Goal: Task Accomplishment & Management: Use online tool/utility

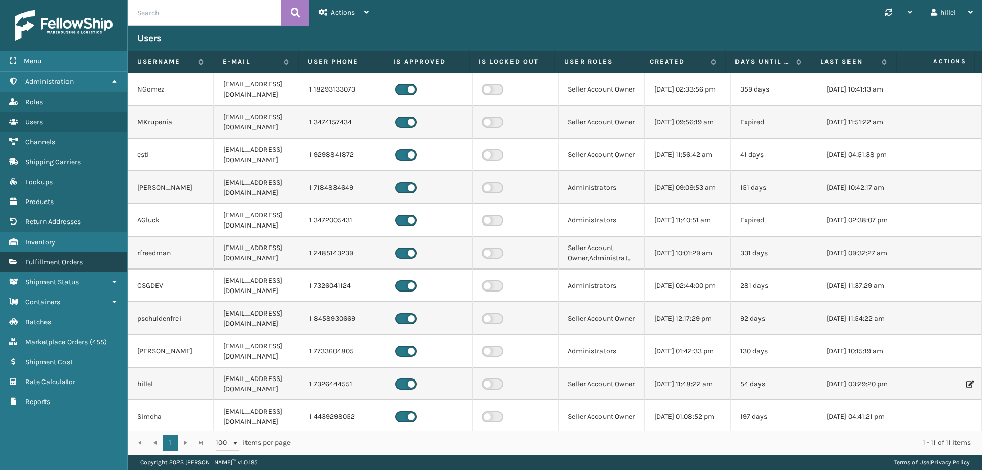
click at [58, 260] on span "Fulfillment Orders" at bounding box center [54, 262] width 58 height 9
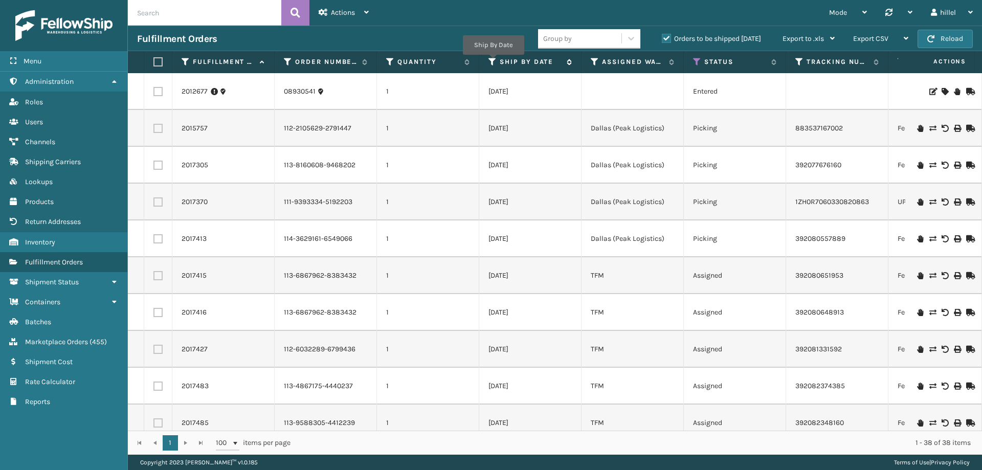
click at [493, 62] on icon at bounding box center [492, 61] width 8 height 9
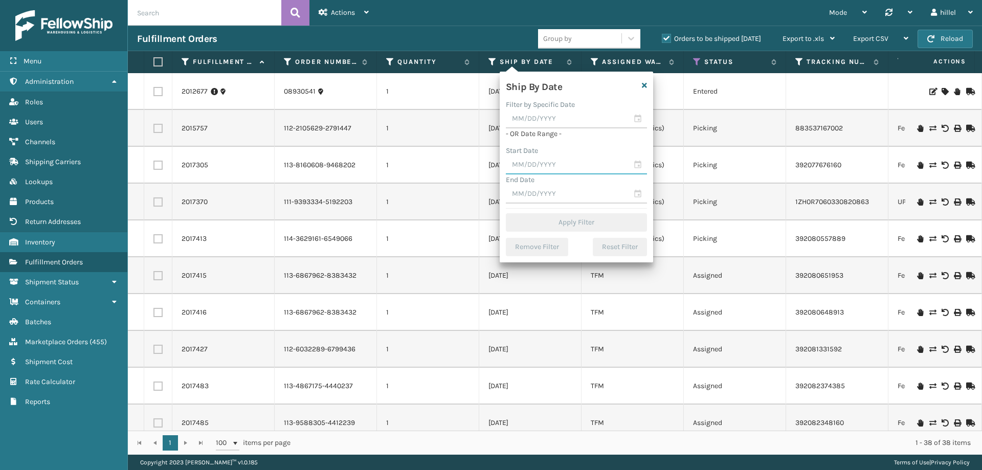
click at [542, 172] on input "text" at bounding box center [576, 165] width 141 height 18
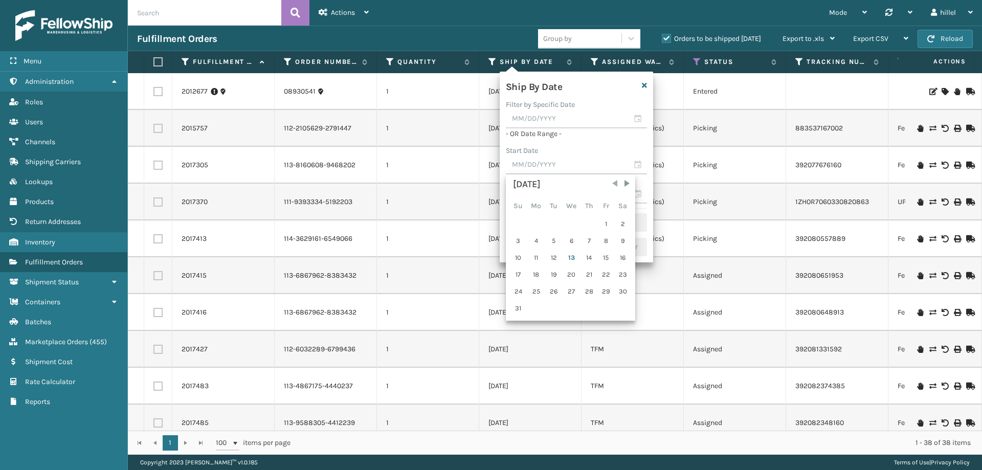
click at [613, 181] on span "Previous Month" at bounding box center [615, 183] width 10 height 10
click at [551, 220] on div "1" at bounding box center [553, 223] width 15 height 15
type input "[DATE]"
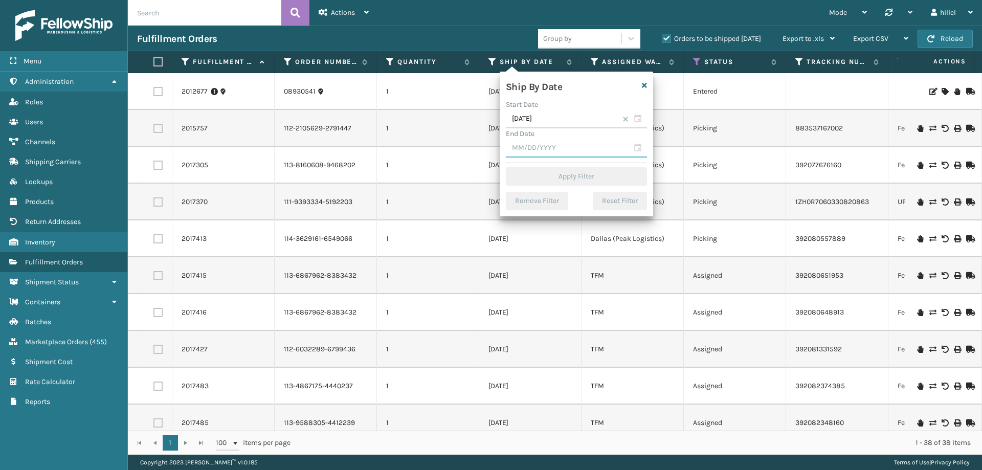
click at [551, 145] on input "text" at bounding box center [576, 148] width 141 height 18
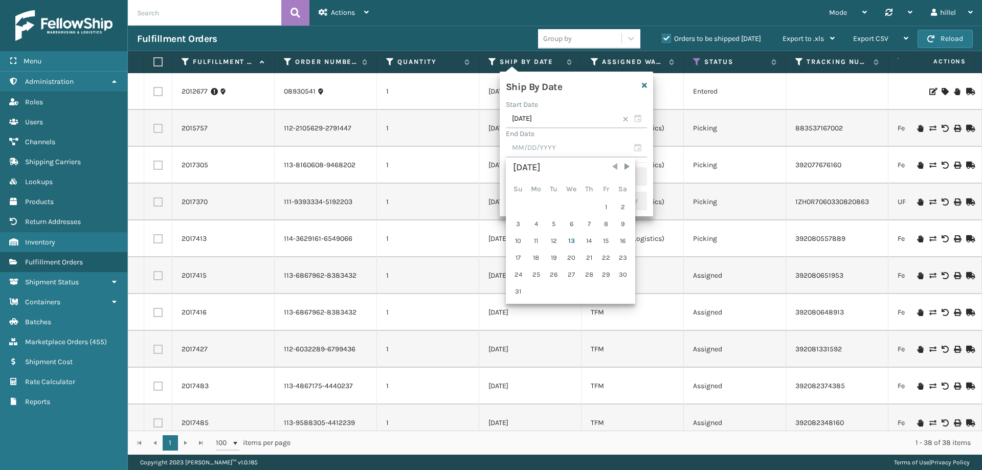
click at [613, 165] on span "Previous Month" at bounding box center [615, 167] width 10 height 10
click at [588, 267] on div "31" at bounding box center [588, 274] width 15 height 15
type input "[DATE]"
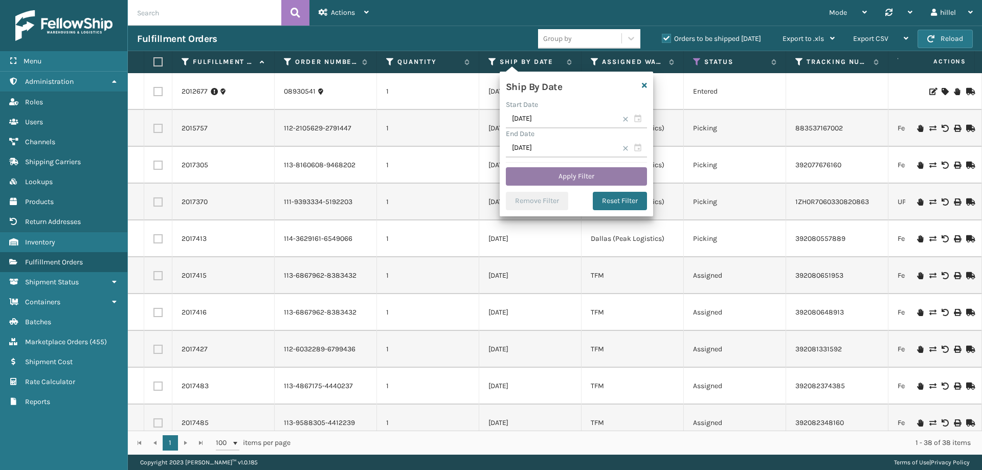
click at [576, 173] on button "Apply Filter" at bounding box center [576, 176] width 141 height 18
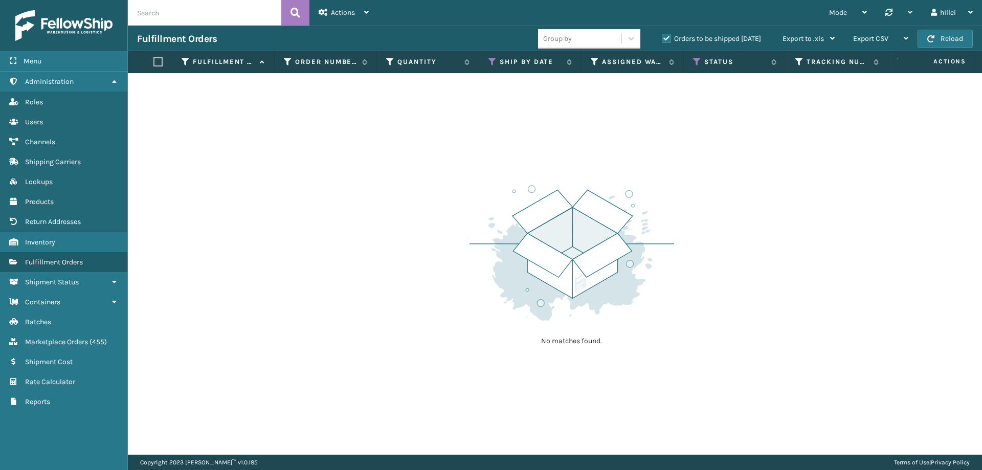
click at [666, 41] on label "Orders to be shipped [DATE]" at bounding box center [711, 38] width 99 height 9
click at [662, 39] on input "Orders to be shipped [DATE]" at bounding box center [662, 36] width 1 height 7
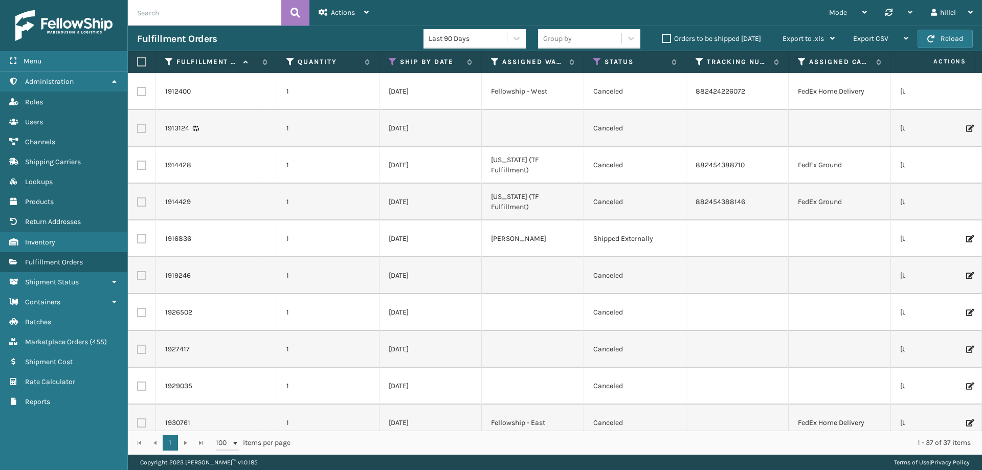
scroll to position [0, 218]
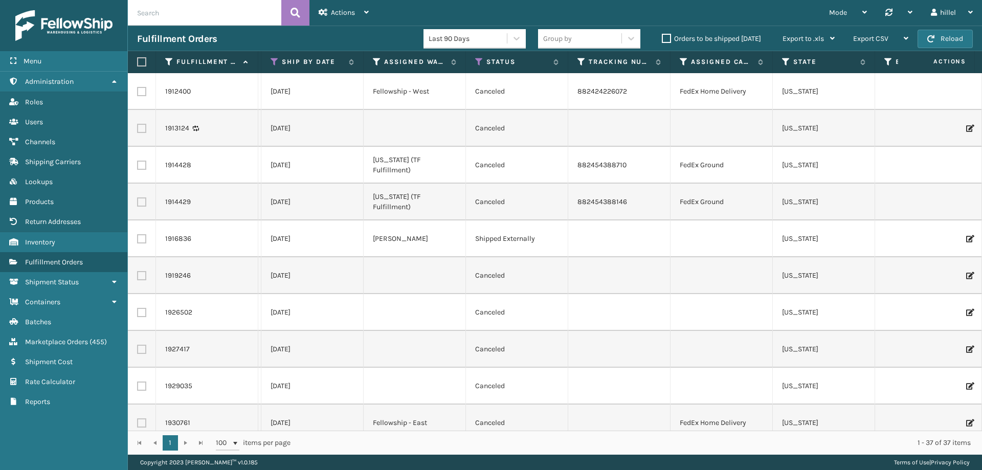
click at [478, 57] on th "Status" at bounding box center [517, 62] width 102 height 22
click at [478, 58] on icon at bounding box center [479, 61] width 8 height 9
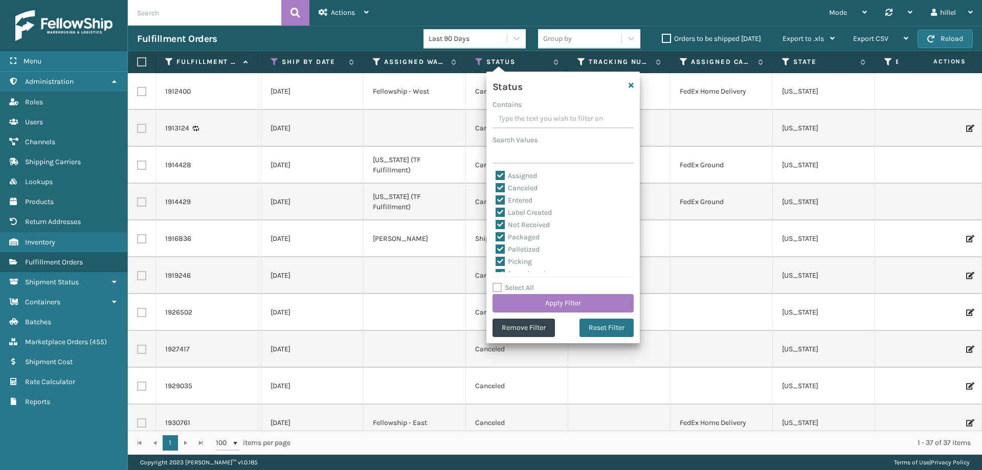
click at [522, 290] on label "Select All" at bounding box center [512, 287] width 41 height 9
click at [522, 283] on input "Select All" at bounding box center [568, 282] width 153 height 1
checkbox input "true"
click at [522, 290] on label "Select All" at bounding box center [512, 287] width 41 height 9
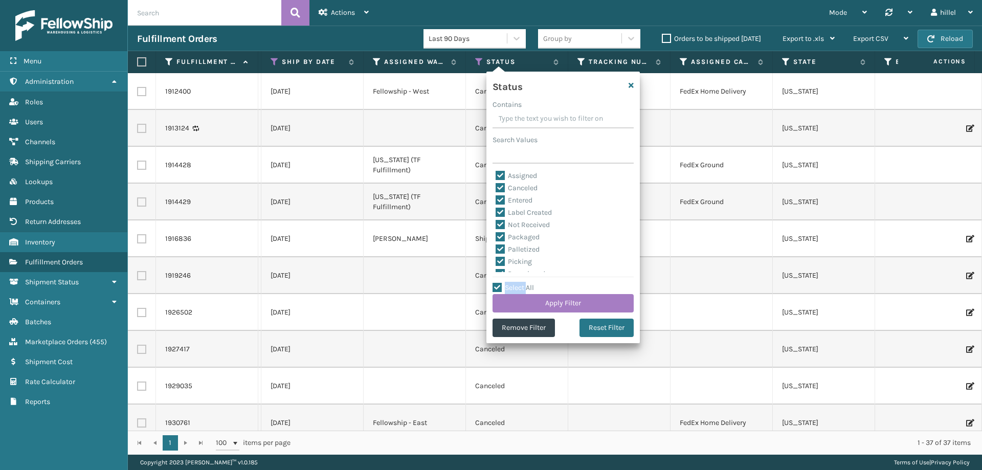
click at [522, 283] on input "Select All" at bounding box center [568, 282] width 153 height 1
checkbox input "false"
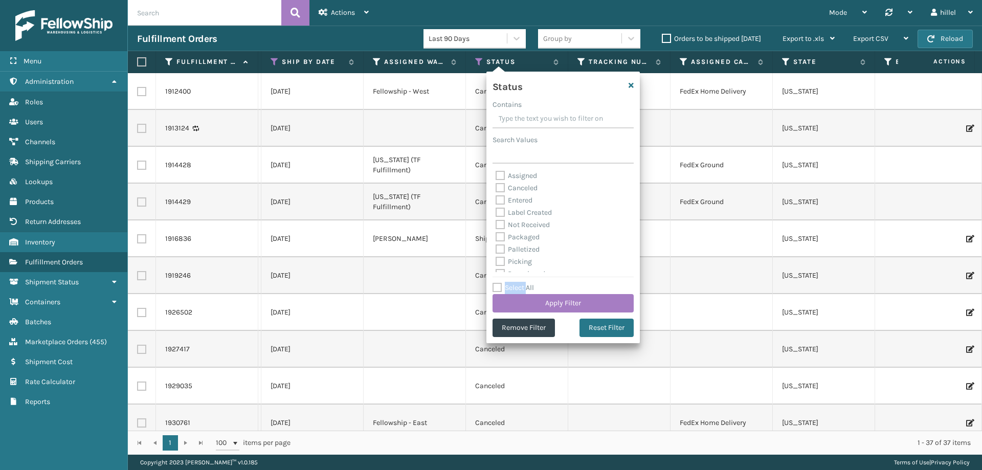
checkbox input "false"
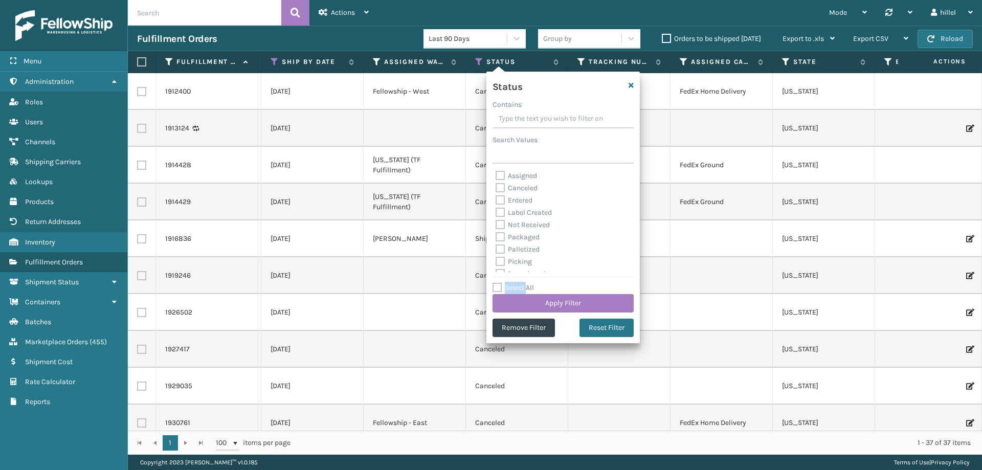
checkbox input "false"
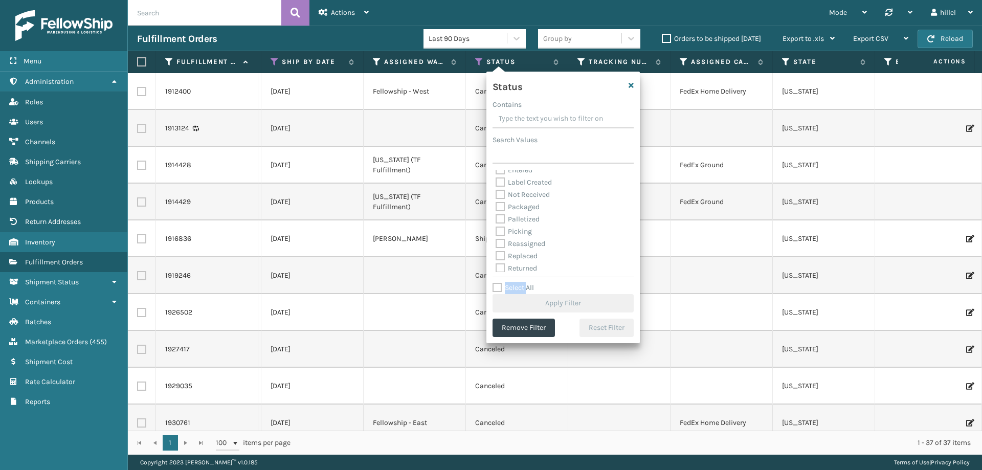
scroll to position [57, 0]
click at [527, 263] on label "Exit Scan" at bounding box center [517, 265] width 42 height 9
click at [496, 263] on input "Exit Scan" at bounding box center [496, 263] width 1 height 7
checkbox input "true"
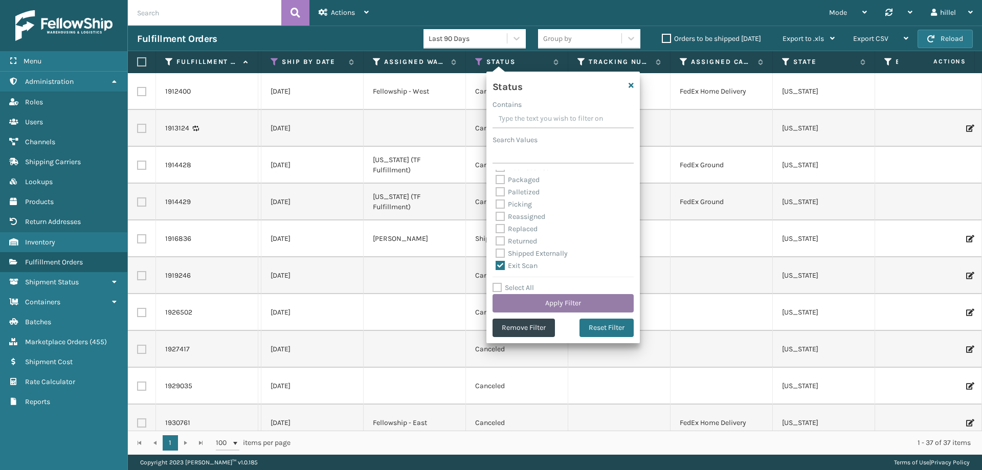
click at [558, 299] on button "Apply Filter" at bounding box center [562, 303] width 141 height 18
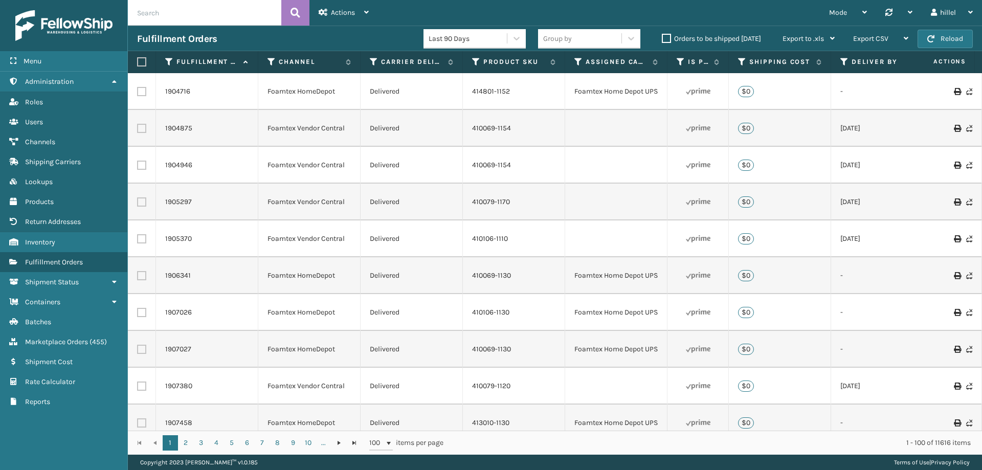
scroll to position [0, 0]
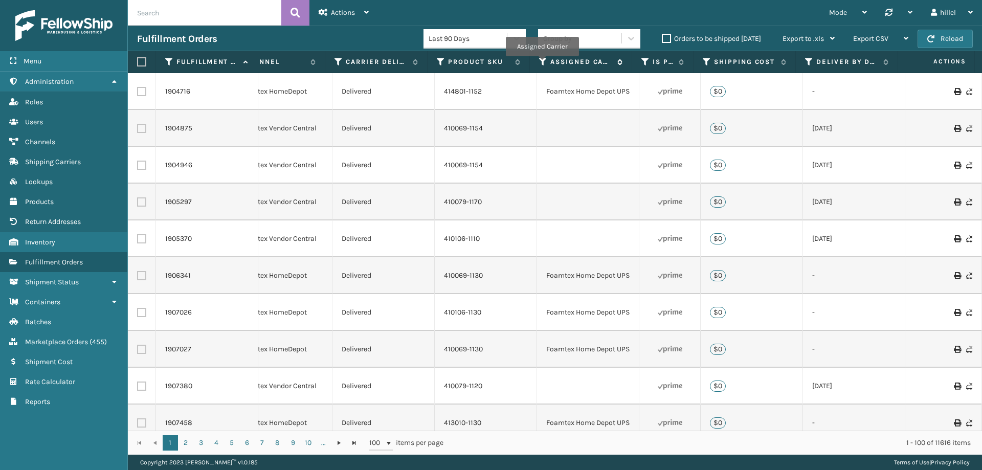
click at [542, 63] on icon at bounding box center [543, 61] width 8 height 9
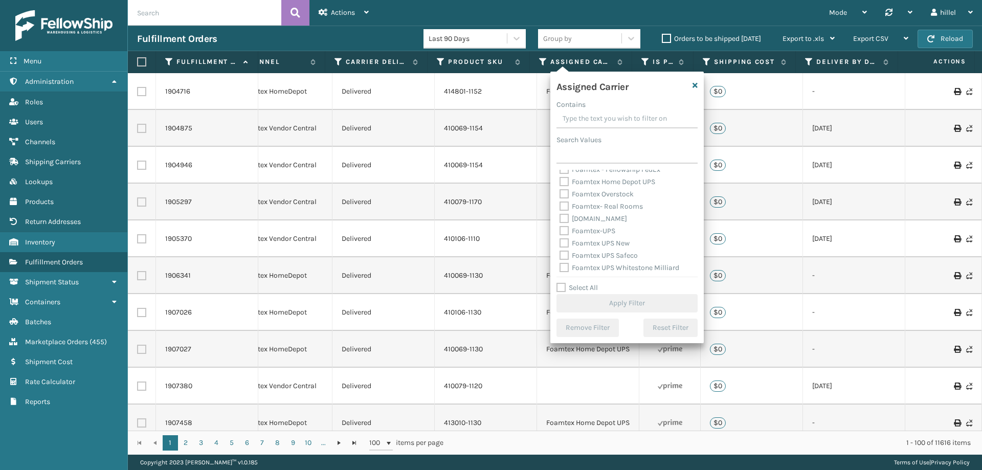
scroll to position [57, 0]
click at [640, 239] on label "Foamtex UPS Whitestone Milliard" at bounding box center [619, 241] width 120 height 9
click at [560, 239] on input "Foamtex UPS Whitestone Milliard" at bounding box center [559, 238] width 1 height 7
checkbox input "true"
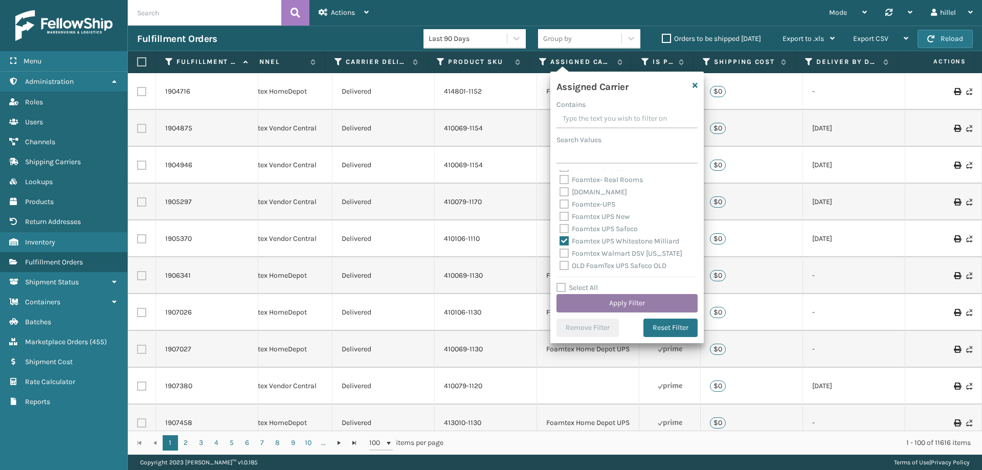
click at [671, 299] on button "Apply Filter" at bounding box center [626, 303] width 141 height 18
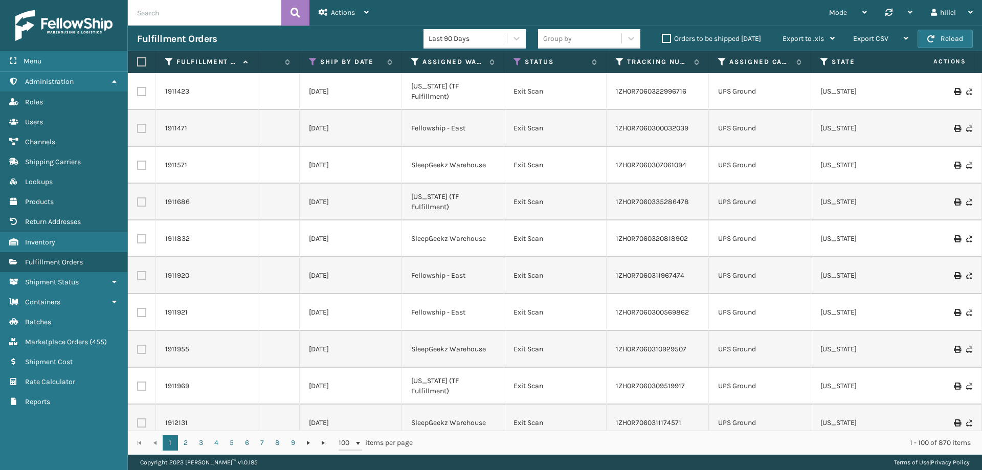
scroll to position [0, 389]
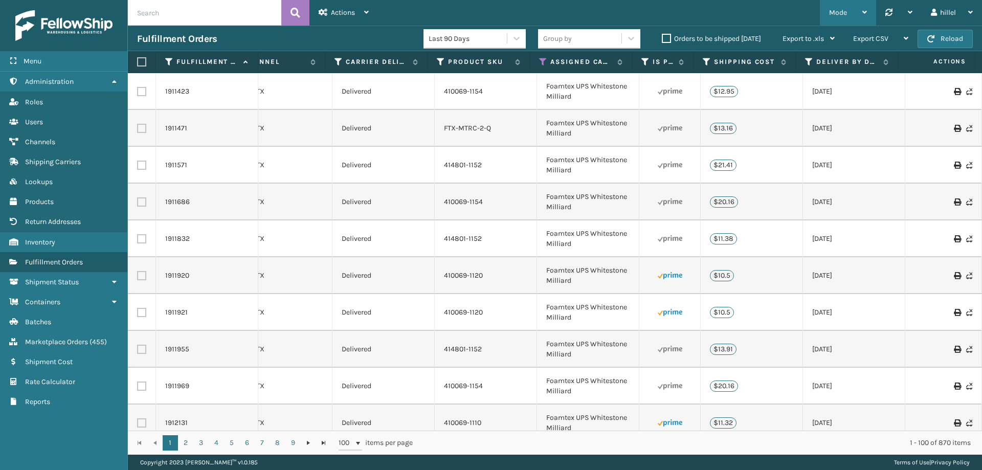
click at [852, 16] on div "Mode" at bounding box center [848, 13] width 38 height 26
click at [887, 32] on div "Export CSV" at bounding box center [880, 39] width 55 height 26
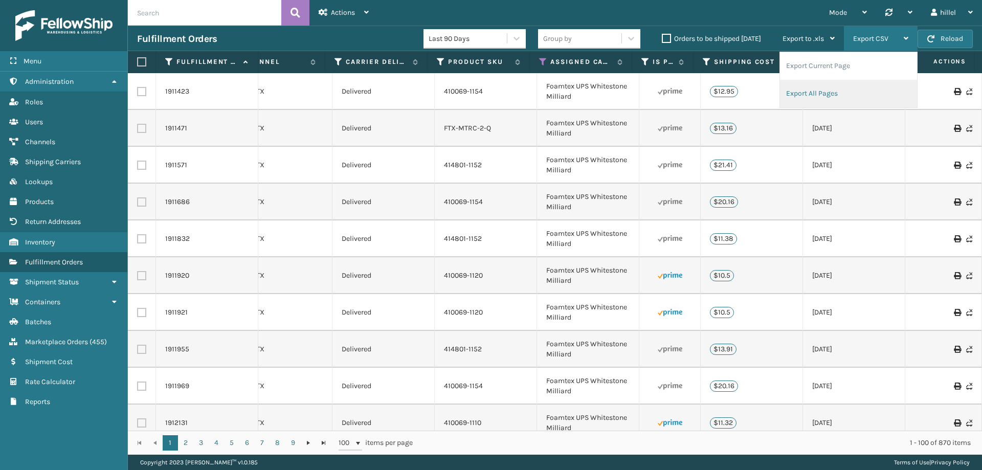
click at [835, 90] on li "Export All Pages" at bounding box center [848, 94] width 137 height 28
